Goal: Task Accomplishment & Management: Manage account settings

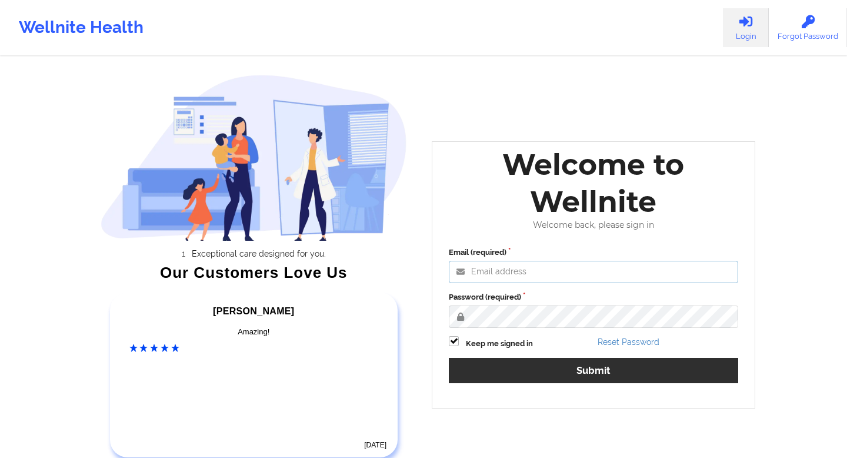
type input "[EMAIL_ADDRESS][DOMAIN_NAME]"
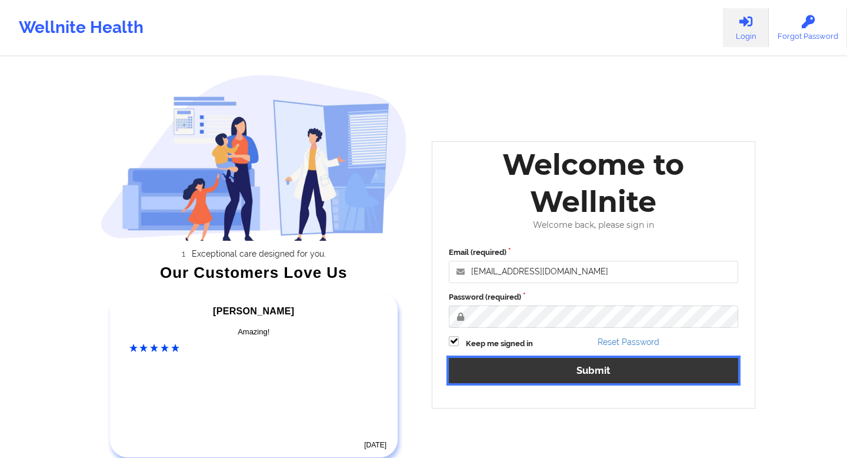
click at [549, 366] on button "Submit" at bounding box center [593, 370] width 289 height 25
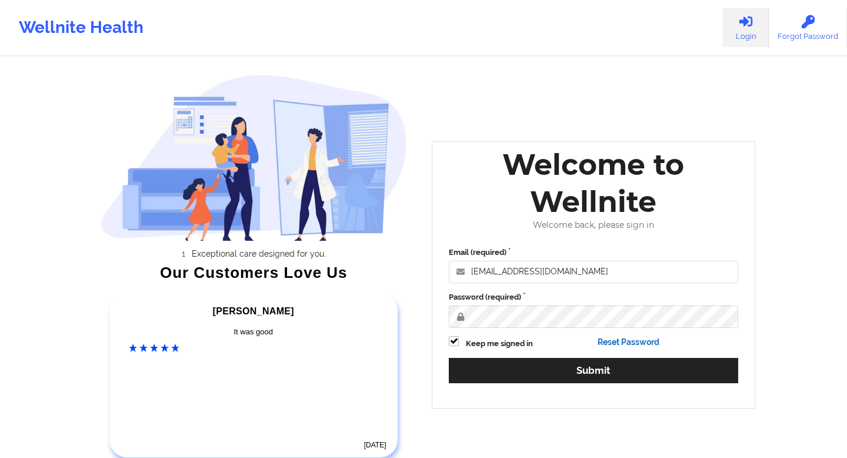
click at [632, 340] on link "Reset Password" at bounding box center [628, 341] width 62 height 9
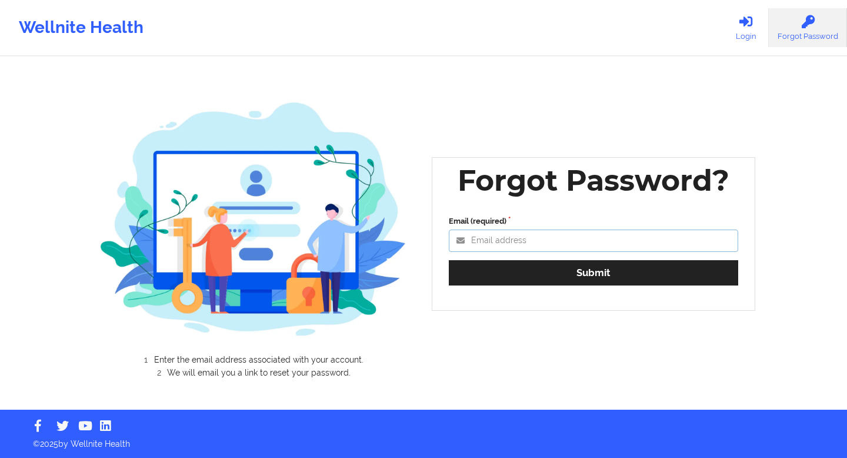
click at [492, 239] on input "Email (required)" at bounding box center [593, 240] width 289 height 22
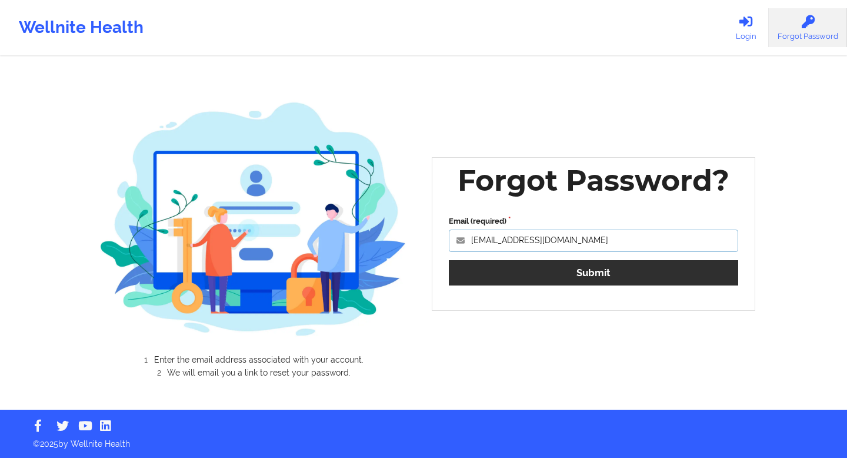
type input "[EMAIL_ADDRESS][DOMAIN_NAME]"
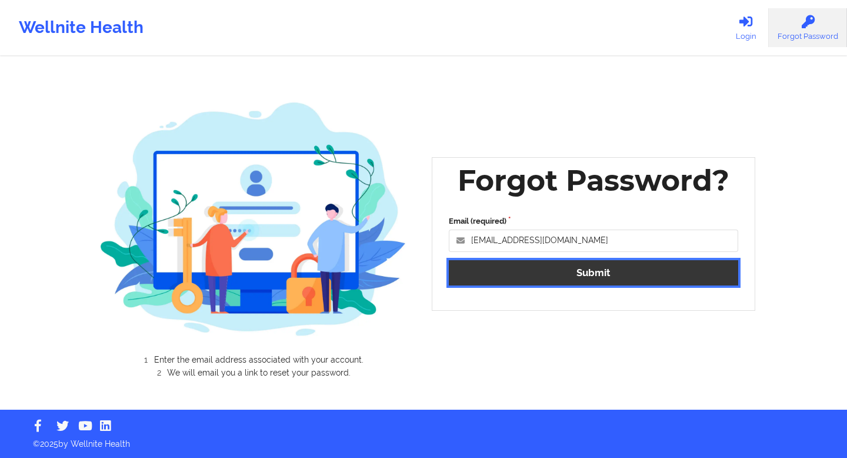
click at [645, 268] on button "Submit" at bounding box center [593, 272] width 289 height 25
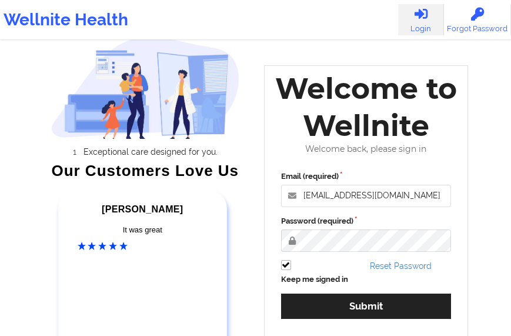
scroll to position [139, 0]
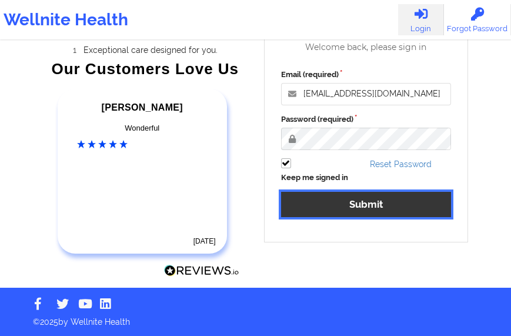
click at [359, 207] on button "Submit" at bounding box center [366, 204] width 171 height 25
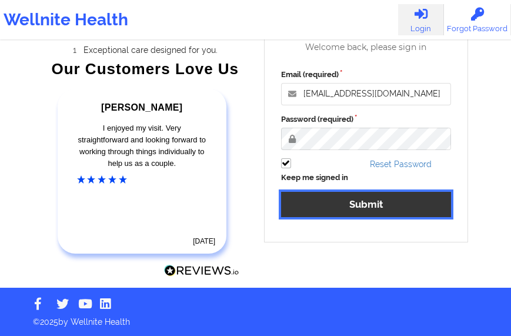
click at [348, 205] on button "Submit" at bounding box center [366, 204] width 171 height 25
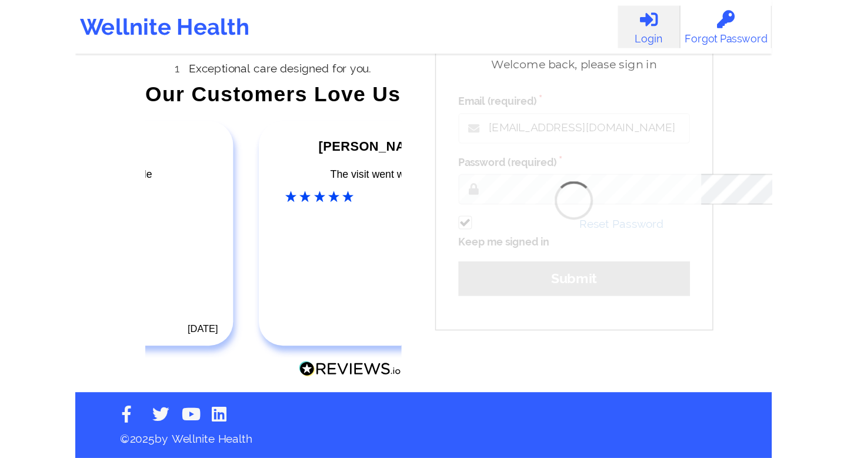
scroll to position [11, 0]
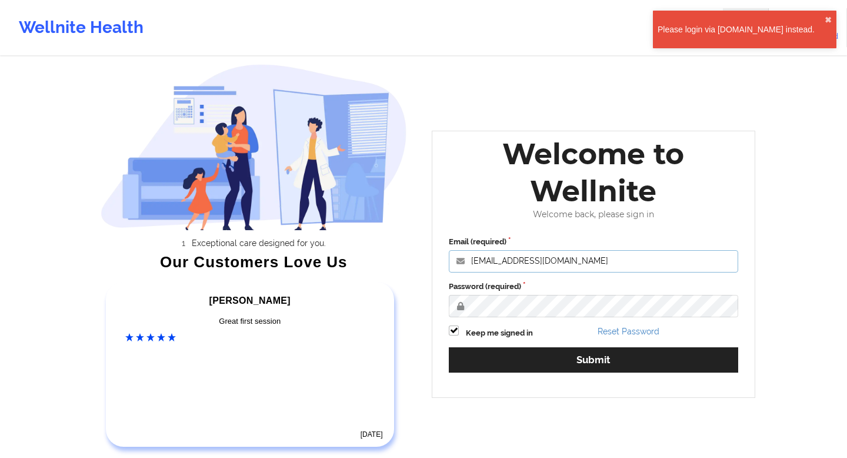
click at [561, 261] on input "[EMAIL_ADDRESS][DOMAIN_NAME]" at bounding box center [593, 261] width 289 height 22
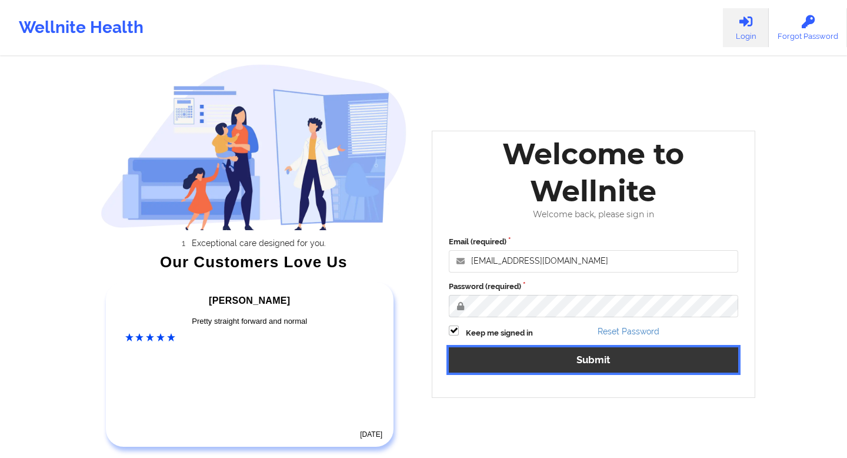
click at [523, 365] on button "Submit" at bounding box center [593, 359] width 289 height 25
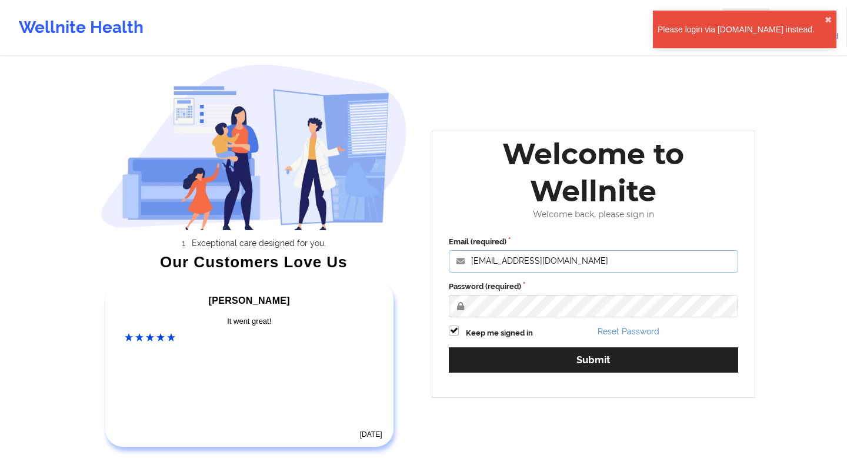
click at [534, 261] on input "[EMAIL_ADDRESS][DOMAIN_NAME]" at bounding box center [593, 261] width 289 height 22
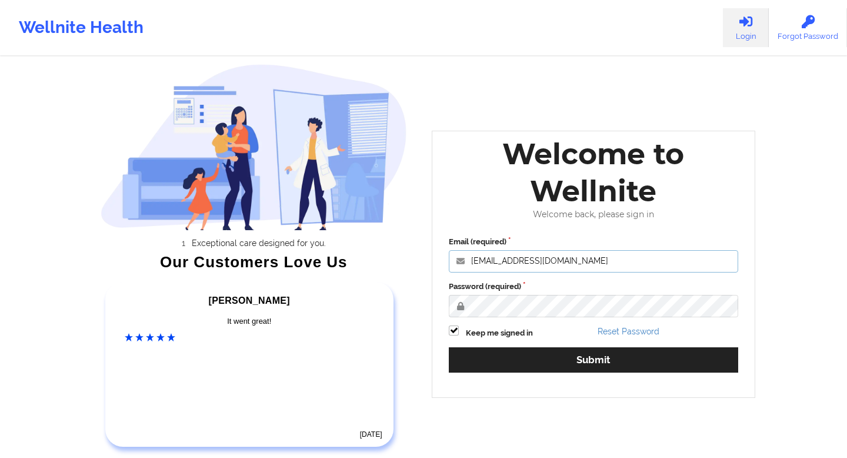
type input "[EMAIL_ADDRESS][DOMAIN_NAME]"
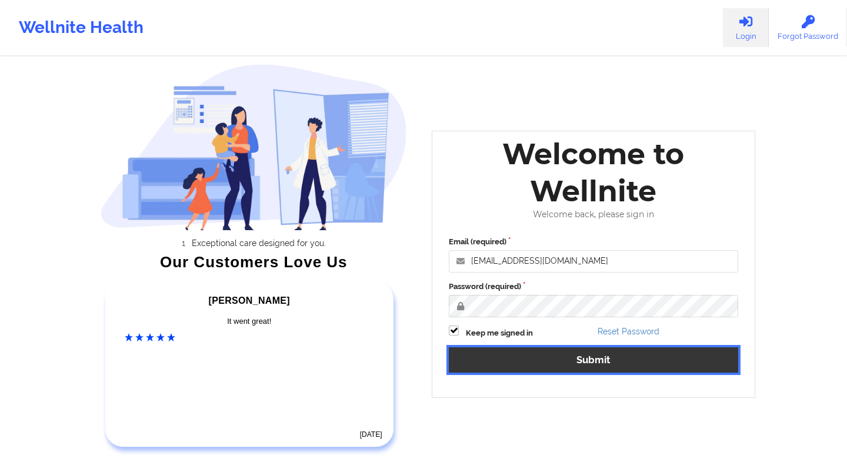
click at [555, 366] on button "Submit" at bounding box center [593, 359] width 289 height 25
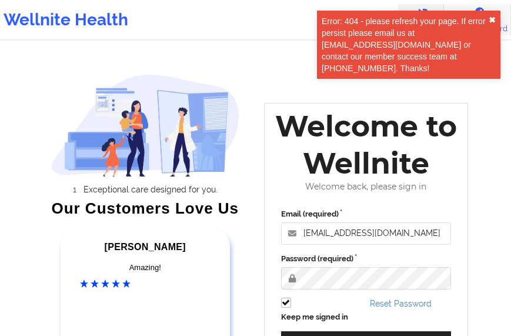
click at [492, 18] on button "✖︎" at bounding box center [492, 19] width 7 height 9
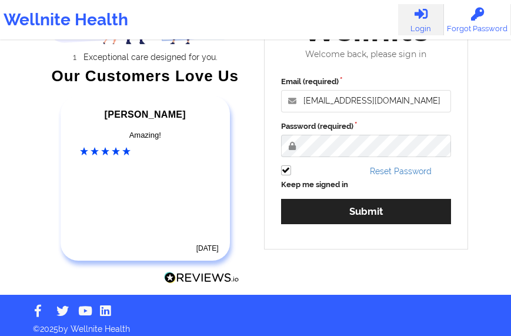
scroll to position [139, 0]
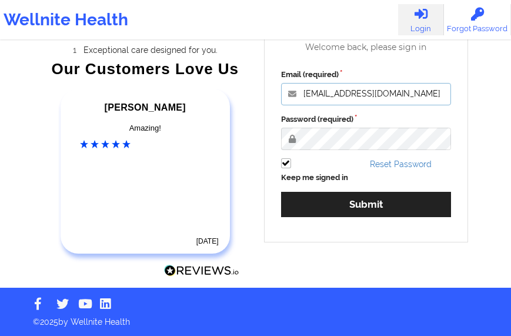
click at [373, 89] on input "[EMAIL_ADDRESS][DOMAIN_NAME]" at bounding box center [366, 94] width 171 height 22
type input "sanja+2@wellnite.com"
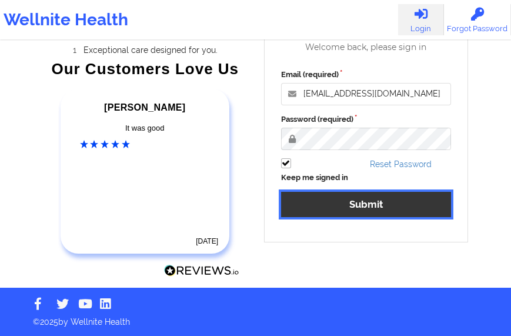
click at [368, 208] on button "Submit" at bounding box center [366, 204] width 171 height 25
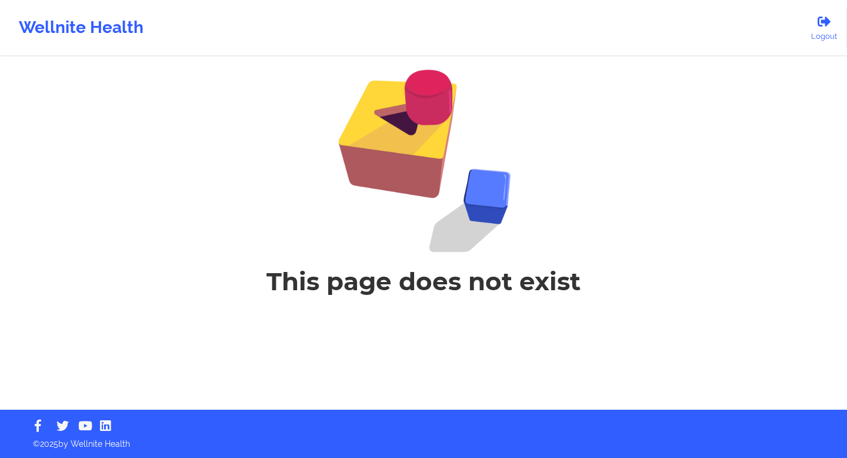
click at [94, 29] on div "Wellnite Health" at bounding box center [81, 27] width 162 height 47
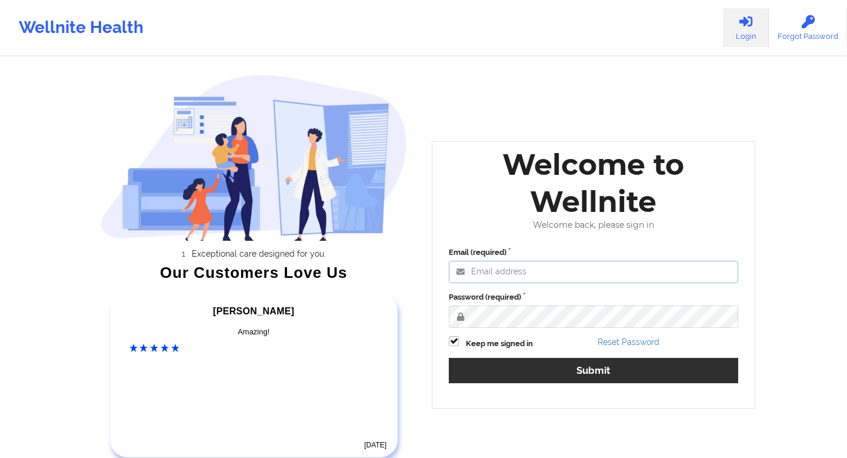
type input "sanja+2@wellnite.com"
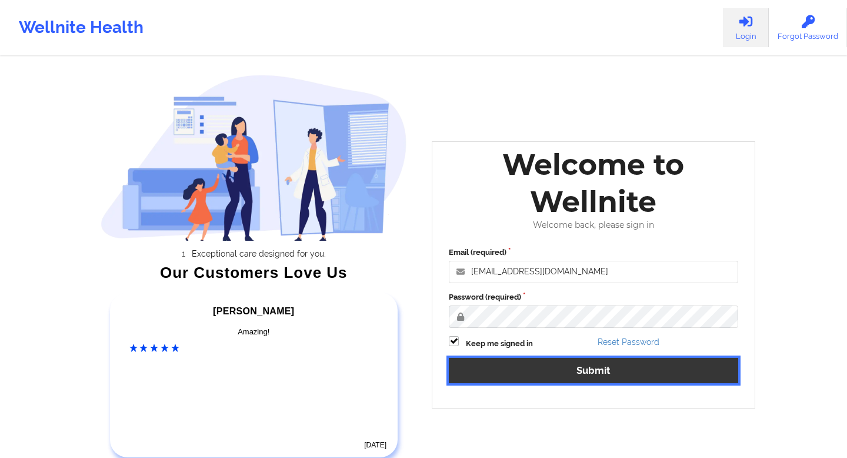
click at [566, 365] on button "Submit" at bounding box center [593, 370] width 289 height 25
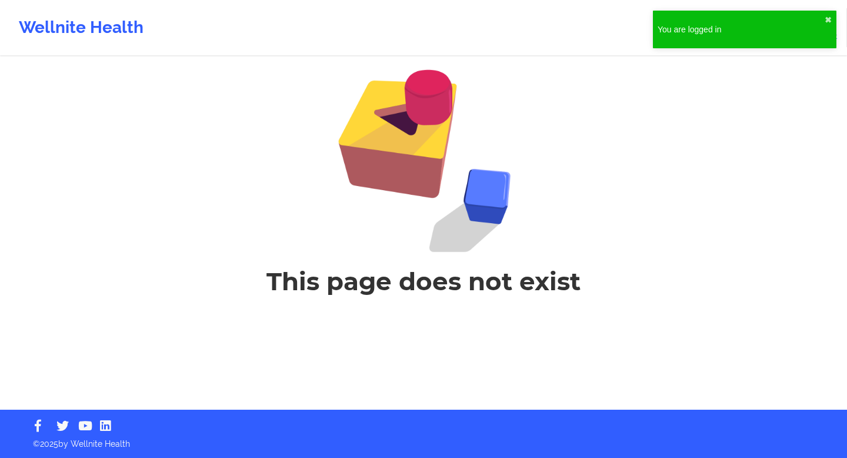
click at [86, 29] on div "Wellnite Health" at bounding box center [81, 27] width 162 height 47
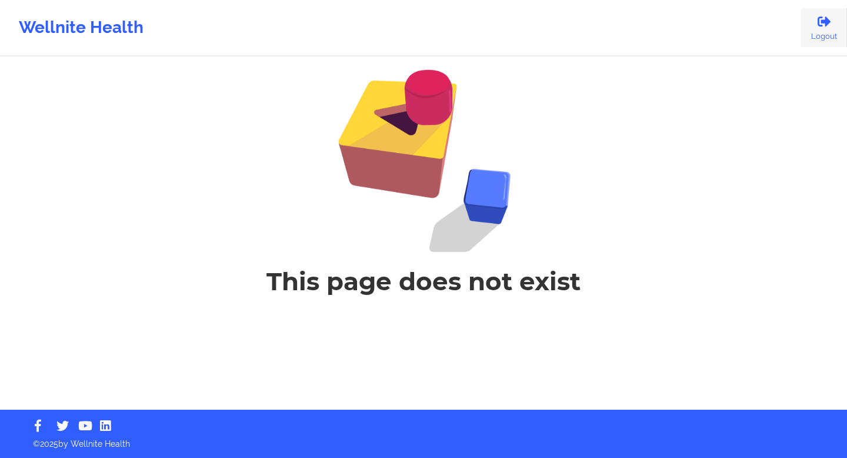
click at [819, 21] on icon at bounding box center [823, 21] width 15 height 13
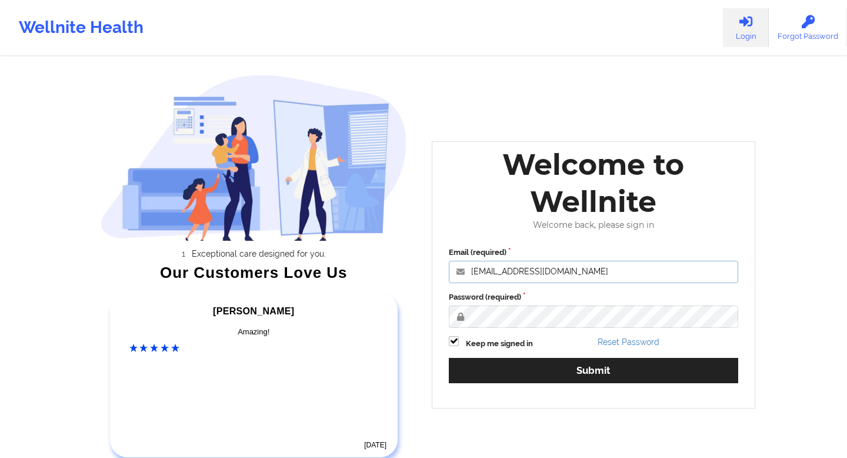
click at [522, 272] on input "sanja+2@wellnite.com" at bounding box center [593, 272] width 289 height 22
type input "sanja+1@wellnite.com"
click at [531, 273] on input "sanja+1@wellnite.com" at bounding box center [593, 272] width 289 height 22
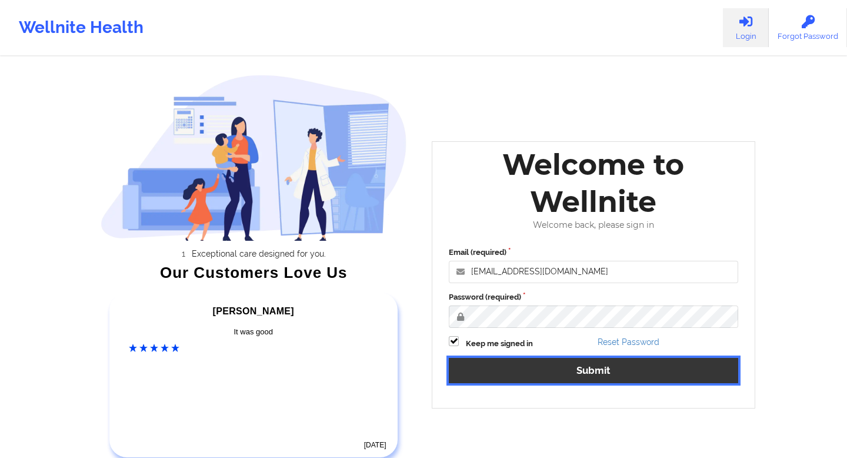
click at [591, 365] on button "Submit" at bounding box center [593, 370] width 289 height 25
